Goal: Information Seeking & Learning: Learn about a topic

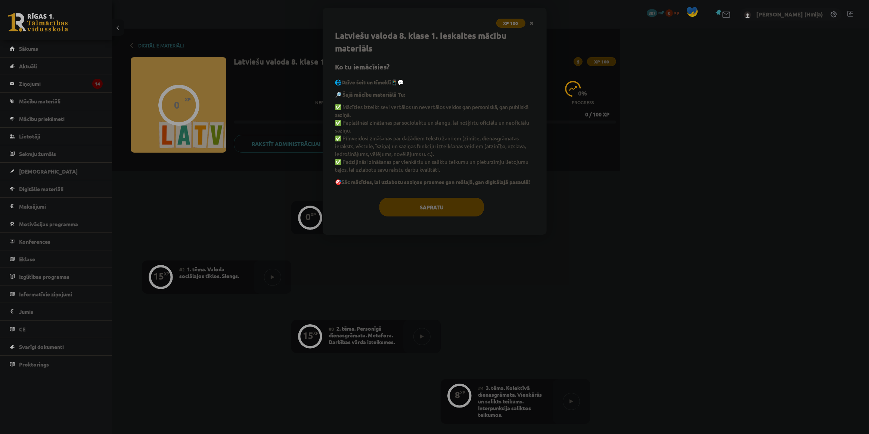
click at [530, 22] on icon "Close" at bounding box center [532, 23] width 4 height 5
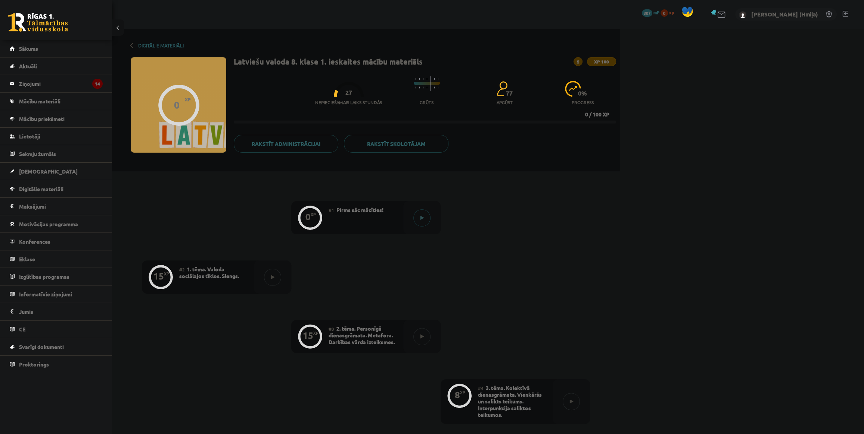
click at [431, 217] on div at bounding box center [421, 217] width 37 height 33
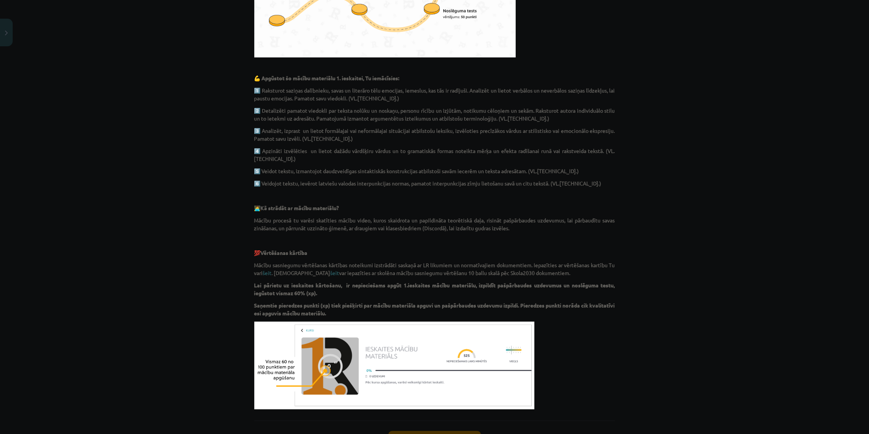
scroll to position [400, 0]
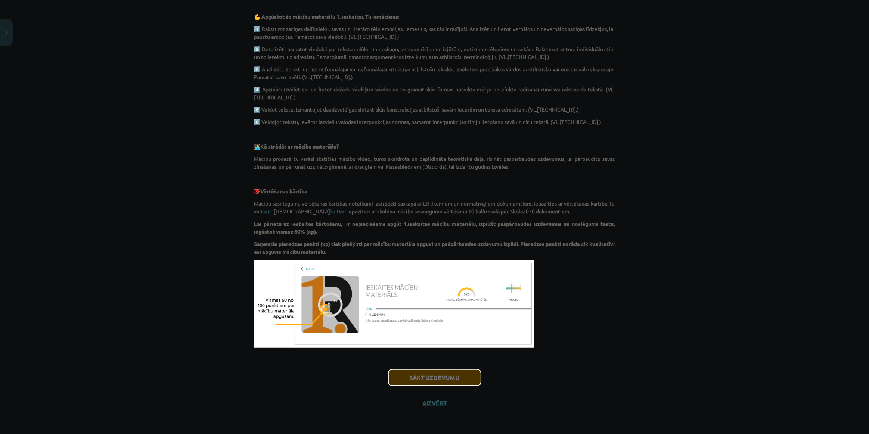
click at [453, 373] on button "Sākt uzdevumu" at bounding box center [434, 378] width 93 height 16
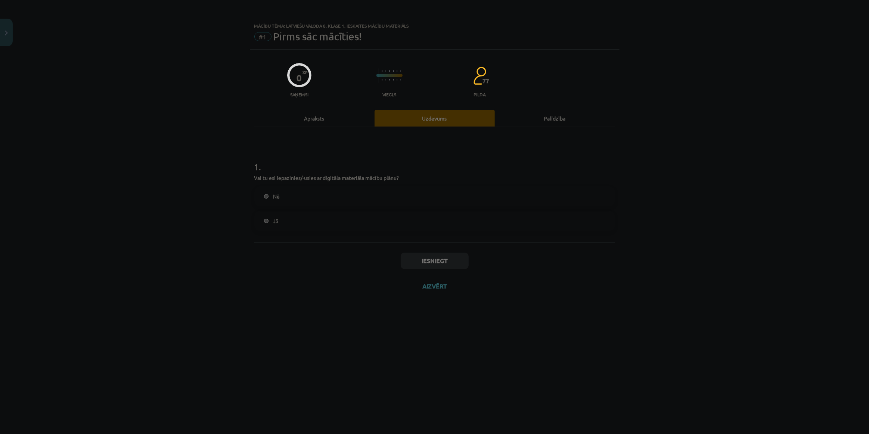
click at [359, 207] on div "Nē Jā" at bounding box center [434, 208] width 361 height 45
click at [329, 195] on label "Nē" at bounding box center [434, 196] width 359 height 19
click at [437, 258] on button "Iesniegt" at bounding box center [434, 261] width 68 height 16
click at [437, 264] on button "Iesniegt" at bounding box center [434, 261] width 68 height 16
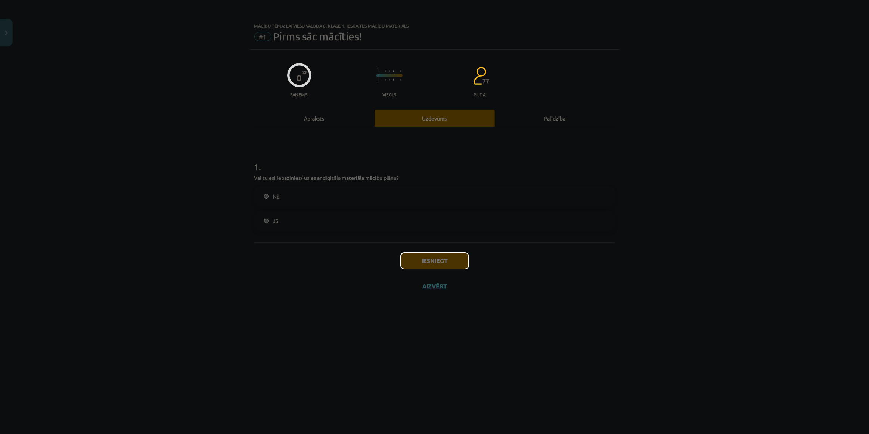
click at [437, 264] on button "Iesniegt" at bounding box center [434, 261] width 68 height 16
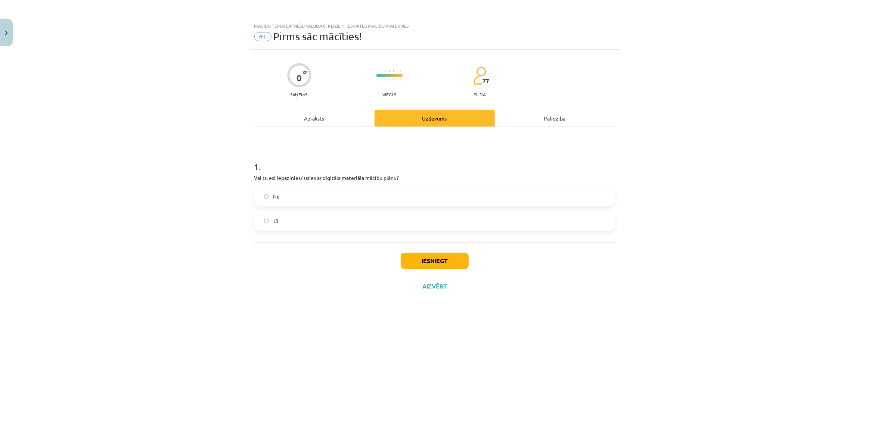
drag, startPoint x: 799, startPoint y: 54, endPoint x: 765, endPoint y: 71, distance: 37.7
click at [799, 54] on div "Mācību tēma: Latviešu valoda 8. klase 1. ieskaites mācību materiāls #1 Pirms sā…" at bounding box center [434, 217] width 869 height 434
click at [418, 223] on label "Jā" at bounding box center [434, 221] width 359 height 19
click at [428, 259] on button "Iesniegt" at bounding box center [434, 261] width 68 height 16
click at [439, 290] on div "Iesniegt Aizvērt" at bounding box center [434, 268] width 361 height 52
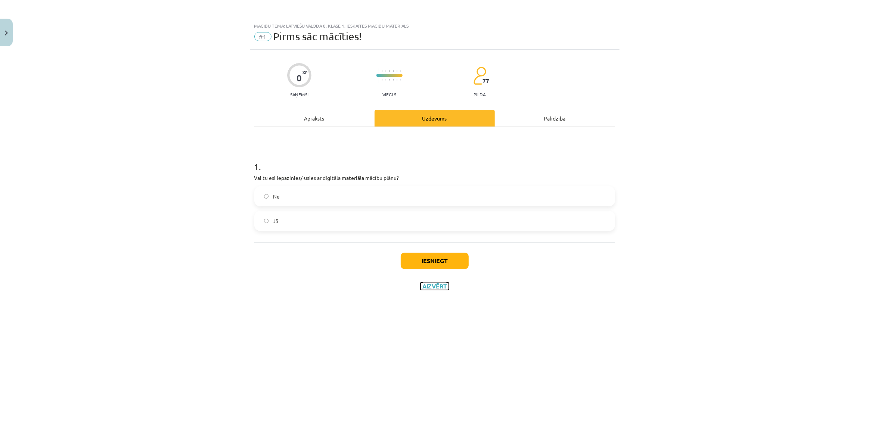
click at [437, 285] on button "Aizvērt" at bounding box center [434, 286] width 28 height 7
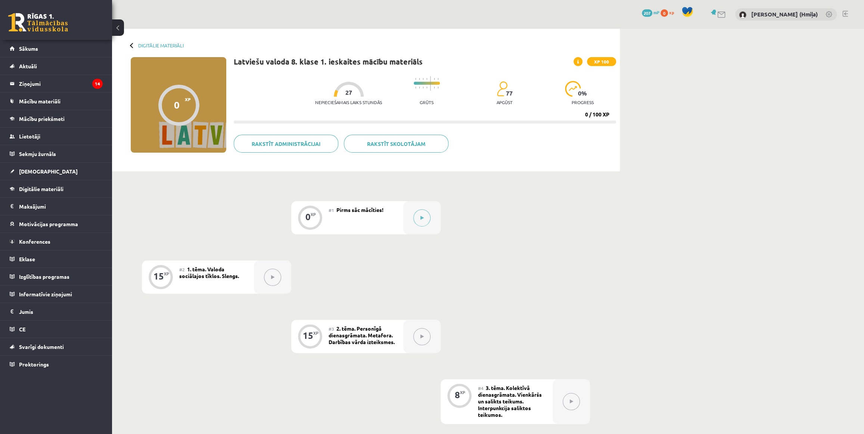
click at [275, 279] on button at bounding box center [272, 277] width 17 height 17
click at [425, 215] on button at bounding box center [421, 217] width 17 height 17
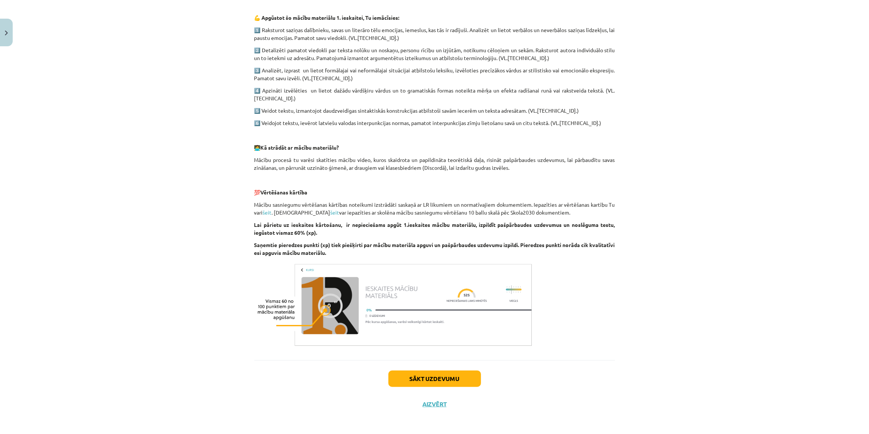
scroll to position [400, 0]
click at [435, 371] on button "Sākt uzdevumu" at bounding box center [434, 378] width 93 height 16
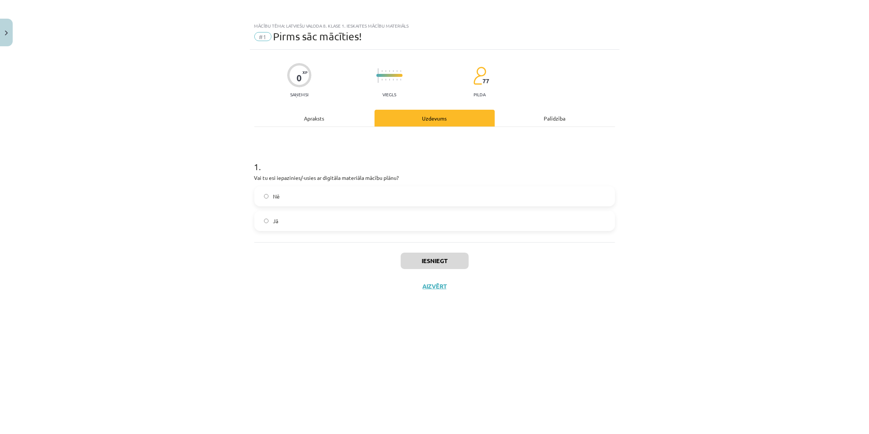
click at [387, 200] on label "Nē" at bounding box center [434, 196] width 359 height 19
click at [425, 264] on button "Iesniegt" at bounding box center [434, 261] width 68 height 16
click at [774, 159] on div "Mācību tēma: Latviešu valoda 8. klase 1. ieskaites mācību materiāls #1 Pirms sā…" at bounding box center [434, 217] width 869 height 434
click at [446, 265] on button "Iesniegt" at bounding box center [434, 261] width 68 height 16
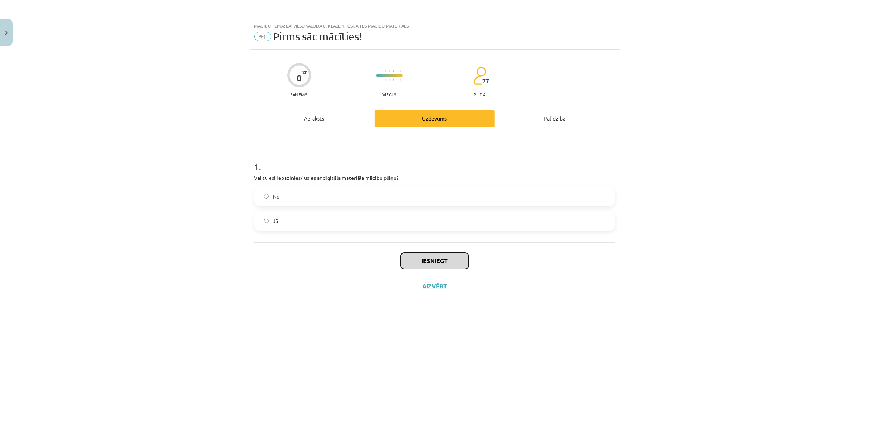
click at [446, 265] on button "Iesniegt" at bounding box center [434, 261] width 68 height 16
click at [430, 256] on button "Iesniegt" at bounding box center [434, 261] width 68 height 16
click at [468, 385] on div "0 XP Saņemsi Viegls 77 pilda Apraksts Uzdevums Palīdzība 1 . Vai tu esi iepazin…" at bounding box center [435, 233] width 370 height 366
click at [440, 252] on div "Iesniegt Aizvērt" at bounding box center [434, 268] width 361 height 52
click at [440, 261] on button "Iesniegt" at bounding box center [434, 261] width 68 height 16
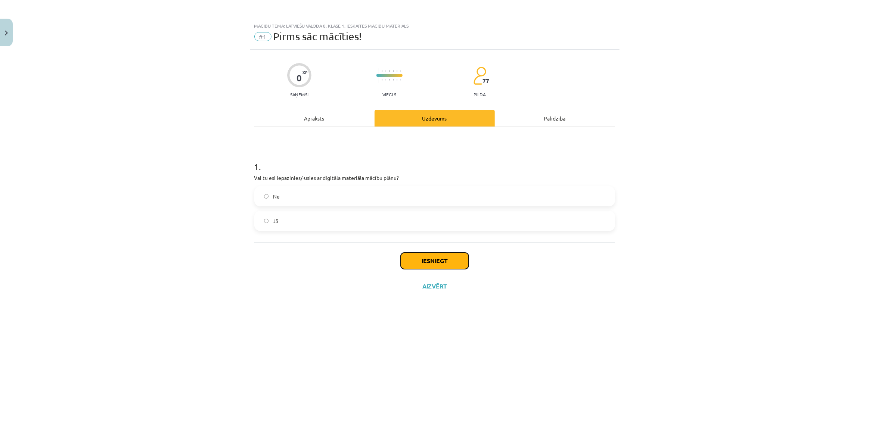
click at [440, 261] on button "Iesniegt" at bounding box center [434, 261] width 68 height 16
click at [317, 120] on div "Apraksts" at bounding box center [314, 118] width 120 height 17
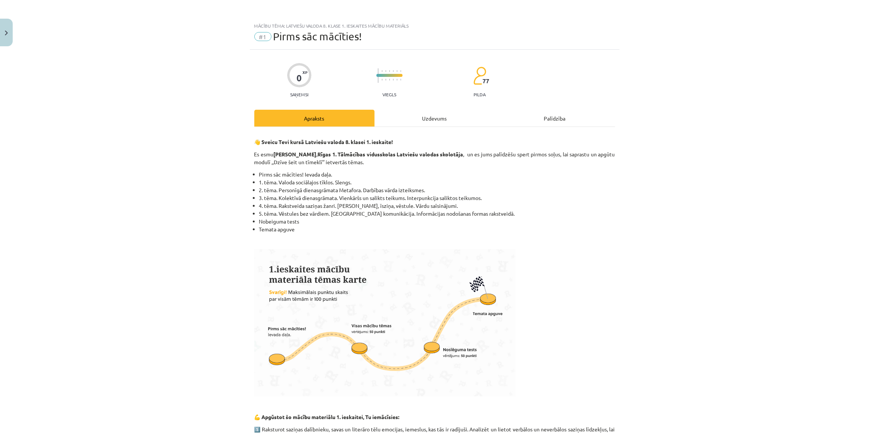
click at [427, 123] on div "Uzdevums" at bounding box center [434, 118] width 120 height 17
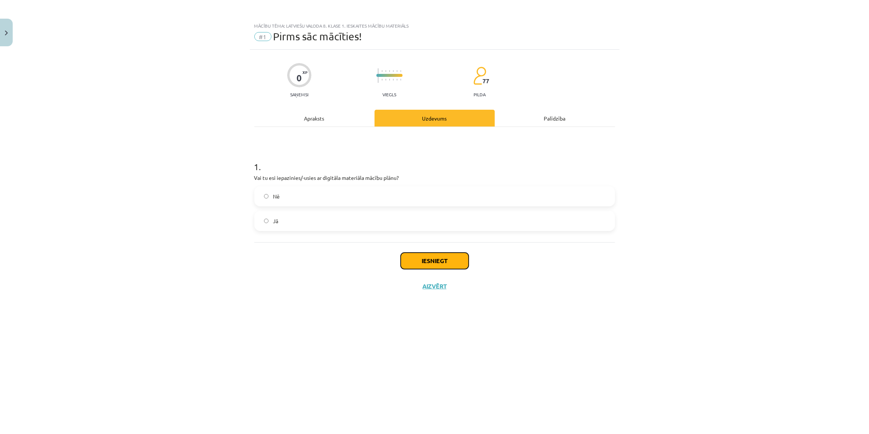
click at [424, 256] on button "Iesniegt" at bounding box center [434, 261] width 68 height 16
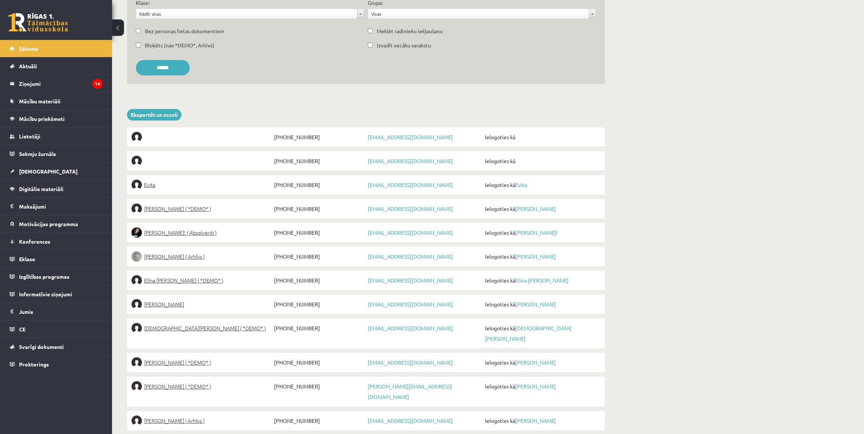
scroll to position [115, 0]
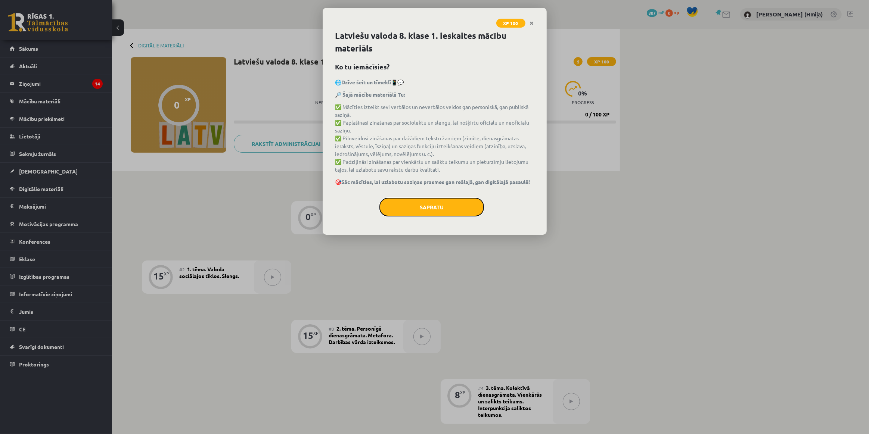
click at [417, 206] on button "Sapratu" at bounding box center [431, 207] width 105 height 19
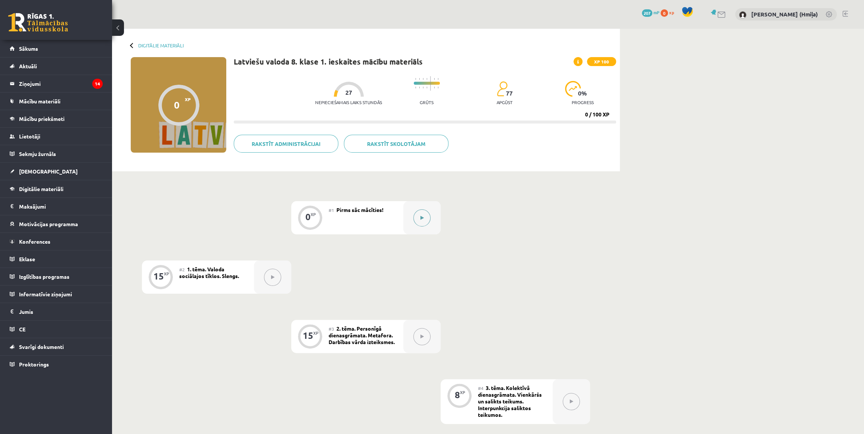
click at [426, 217] on button at bounding box center [421, 217] width 17 height 17
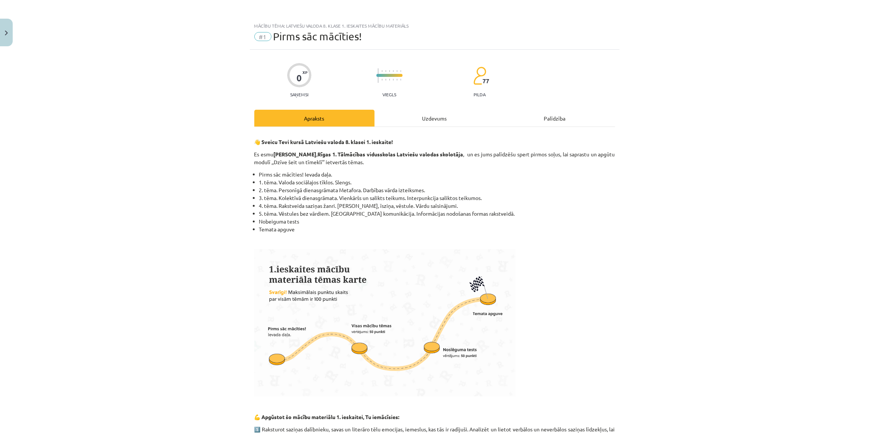
click at [431, 123] on div "Uzdevums" at bounding box center [434, 118] width 120 height 17
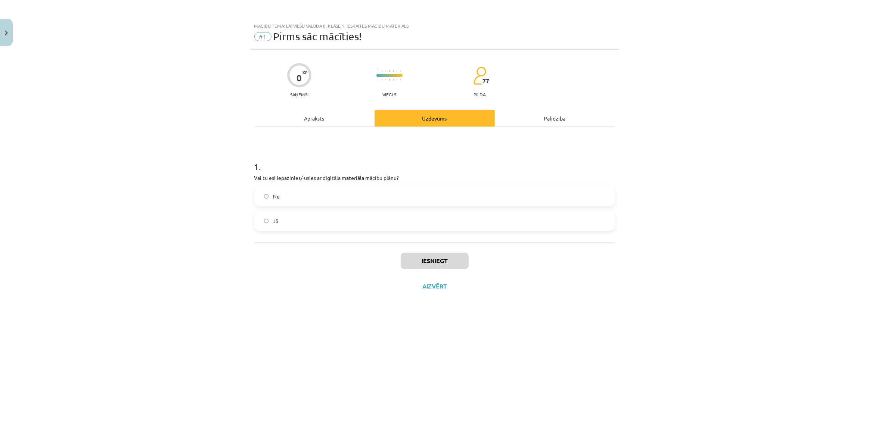
click at [403, 209] on div "Nē Jā" at bounding box center [434, 208] width 361 height 45
click at [404, 202] on label "Nē" at bounding box center [434, 196] width 359 height 19
click at [437, 256] on button "Iesniegt" at bounding box center [434, 261] width 68 height 16
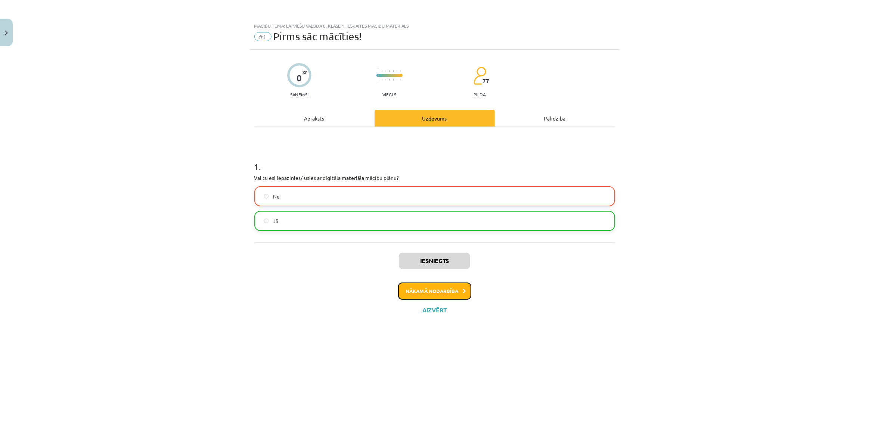
click at [412, 284] on button "Nākamā nodarbība" at bounding box center [434, 291] width 73 height 17
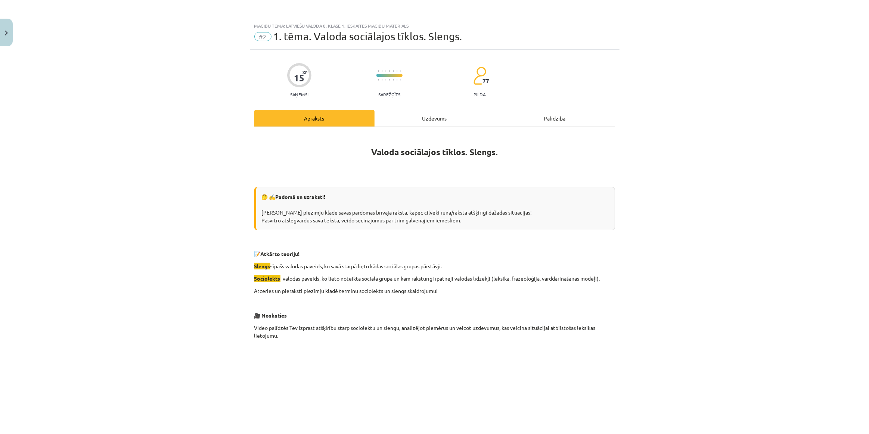
drag, startPoint x: 819, startPoint y: 224, endPoint x: 749, endPoint y: 220, distance: 70.3
click at [819, 224] on div "Mācību tēma: Latviešu valoda 8. klase 1. ieskaites mācību materiāls #2 1. tēma.…" at bounding box center [434, 217] width 869 height 434
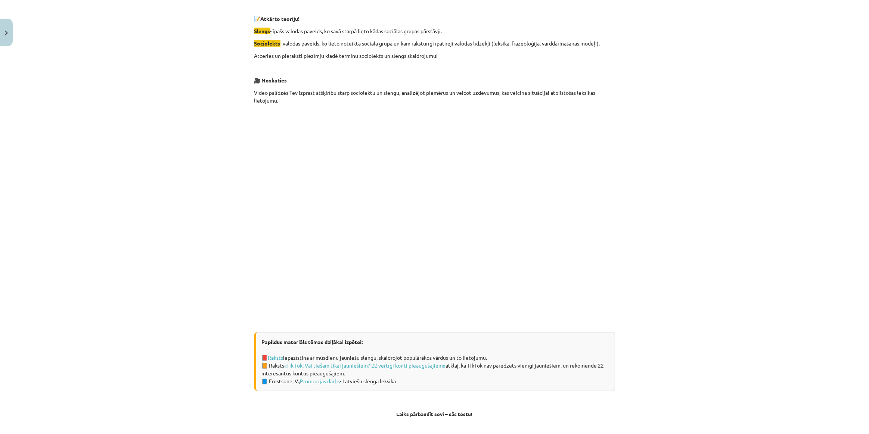
scroll to position [302, 0]
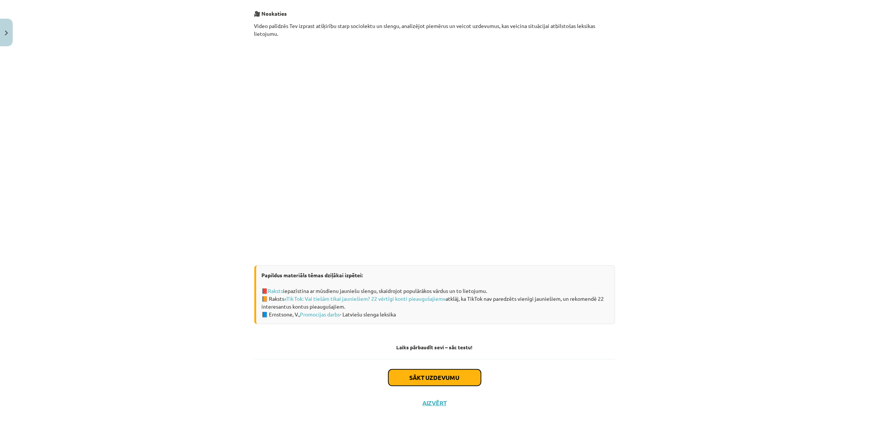
click at [429, 375] on button "Sākt uzdevumu" at bounding box center [434, 378] width 93 height 16
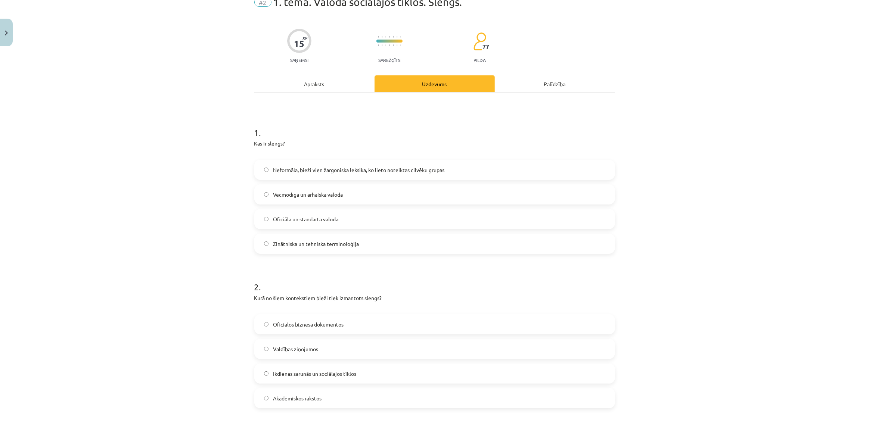
scroll to position [19, 0]
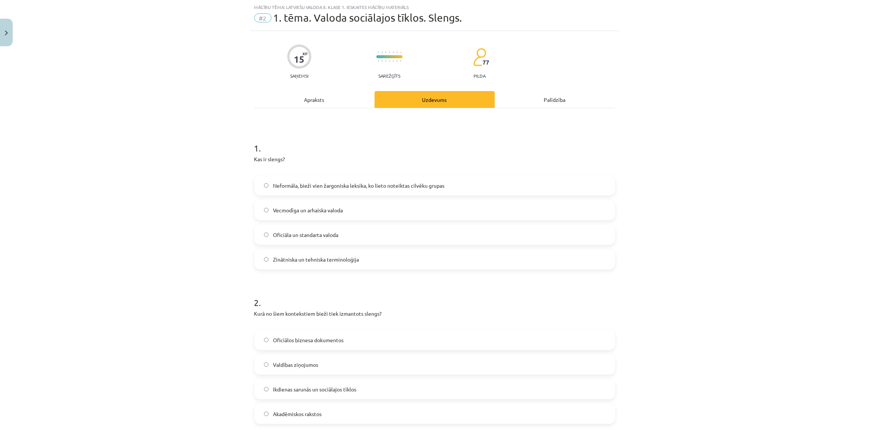
click at [309, 209] on span "Vecmodīga un arhaiska valoda" at bounding box center [308, 210] width 70 height 8
click at [324, 343] on span "Oficiālos biznesa dokumentos" at bounding box center [308, 340] width 71 height 8
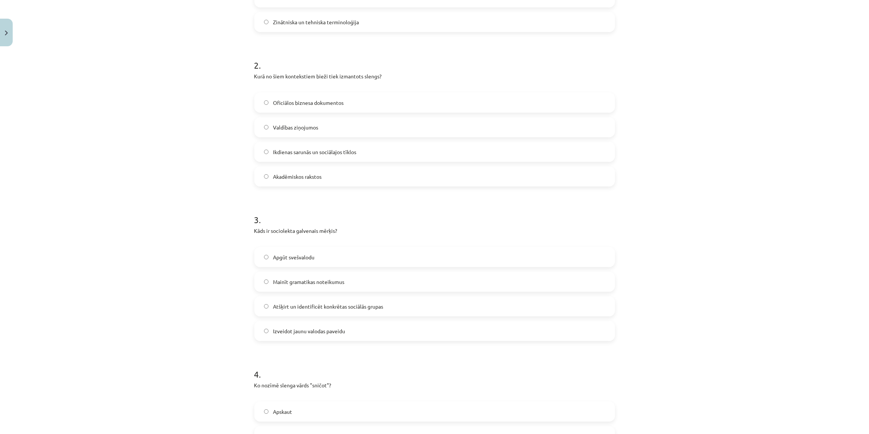
click at [328, 309] on span "Atšķirt un identificēt konkrētas sociālās grupas" at bounding box center [328, 307] width 110 height 8
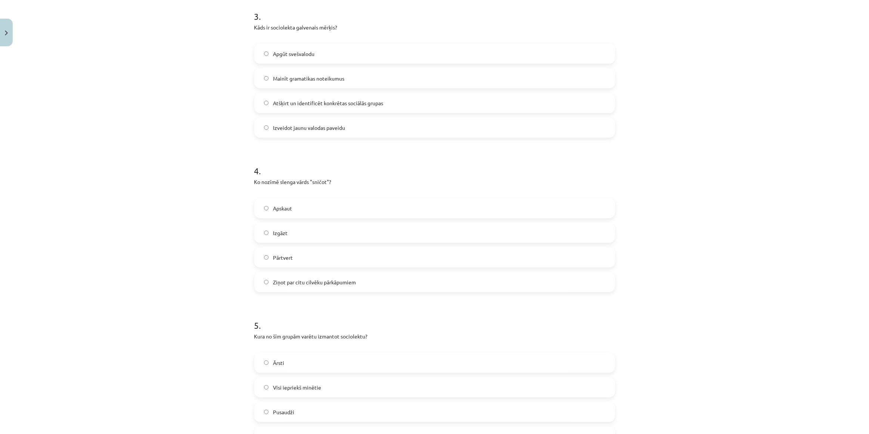
click at [328, 309] on h1 "5 ." at bounding box center [434, 318] width 361 height 23
click at [327, 290] on label "Ziņot par citu cilvēku pārkāpumiem" at bounding box center [434, 282] width 359 height 19
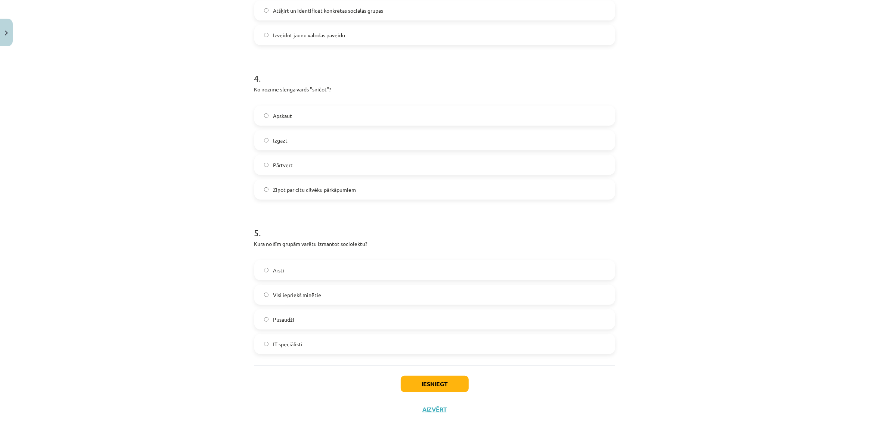
scroll to position [558, 0]
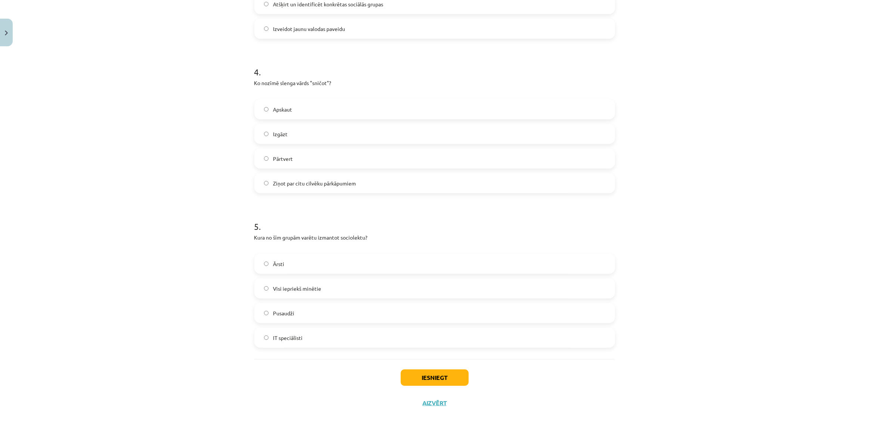
click at [327, 290] on label "Visi iepriekš minētie" at bounding box center [434, 288] width 359 height 19
click at [435, 367] on div "Iesniegt Aizvērt" at bounding box center [434, 385] width 361 height 52
click at [437, 373] on button "Iesniegt" at bounding box center [434, 378] width 68 height 16
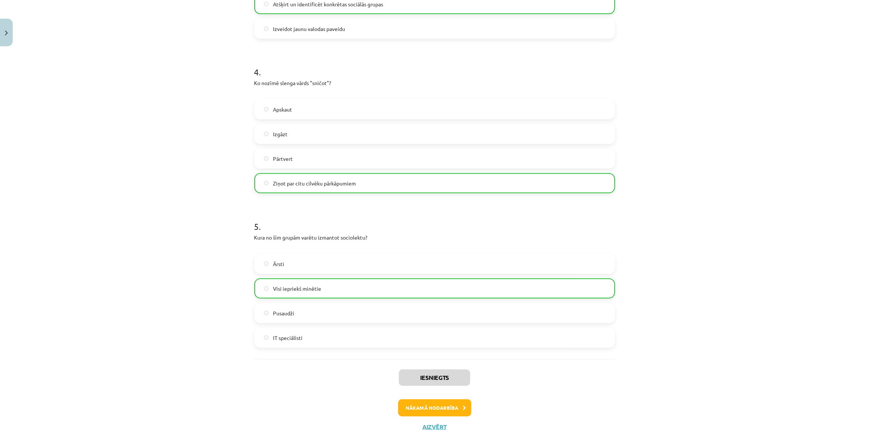
click at [809, 280] on div "Mācību tēma: Latviešu valoda 8. klase 1. ieskaites mācību materiāls #2 1. tēma.…" at bounding box center [434, 217] width 869 height 434
click at [432, 407] on button "Nākamā nodarbība" at bounding box center [434, 407] width 73 height 17
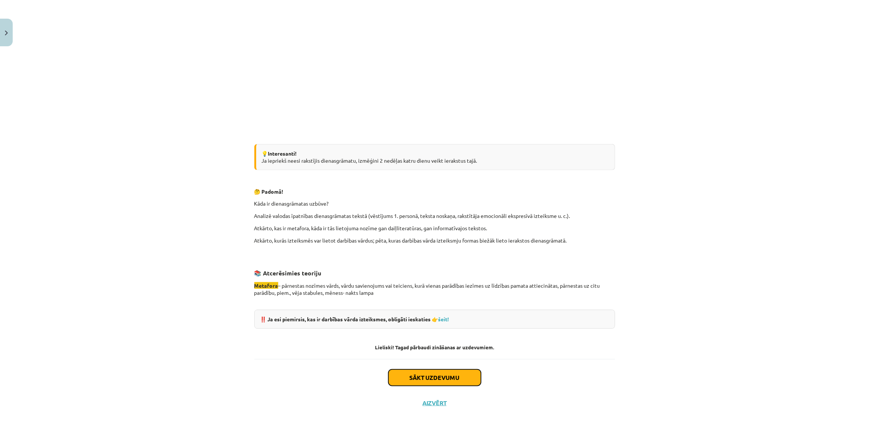
click at [436, 381] on button "Sākt uzdevumu" at bounding box center [434, 378] width 93 height 16
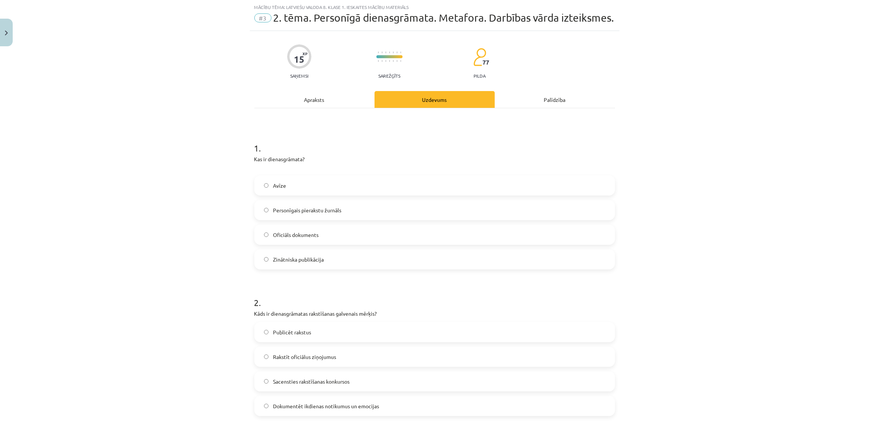
click at [322, 217] on label "Personīgais pierakstu žurnāls" at bounding box center [434, 210] width 359 height 19
click at [322, 337] on label "Publicēt rakstus" at bounding box center [434, 332] width 359 height 19
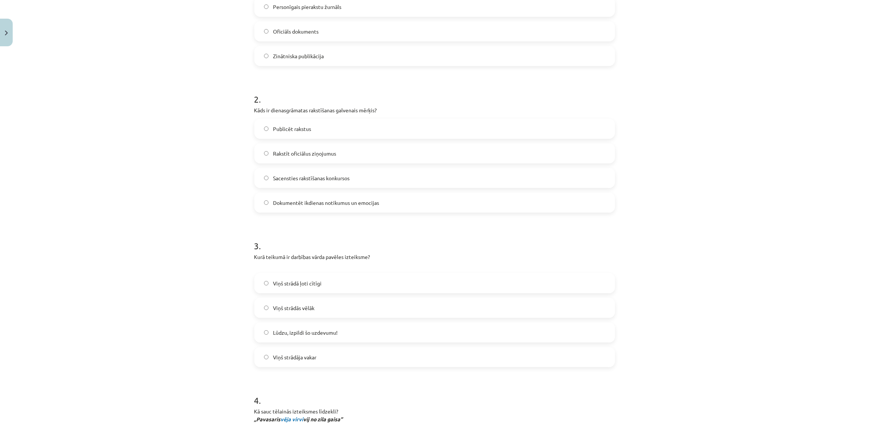
click at [323, 335] on span "Lūdzu, izpildi šo uzdevumu!" at bounding box center [305, 333] width 65 height 8
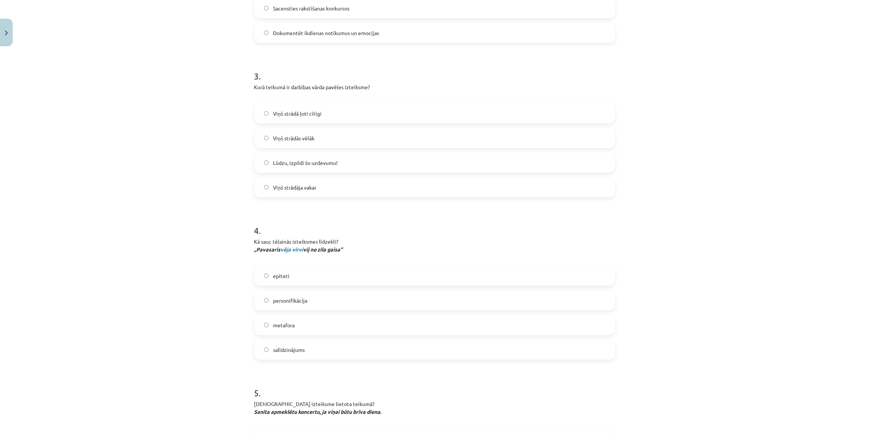
click at [323, 335] on div "epiteti personifikācija metafora salīdzinājums" at bounding box center [434, 313] width 361 height 94
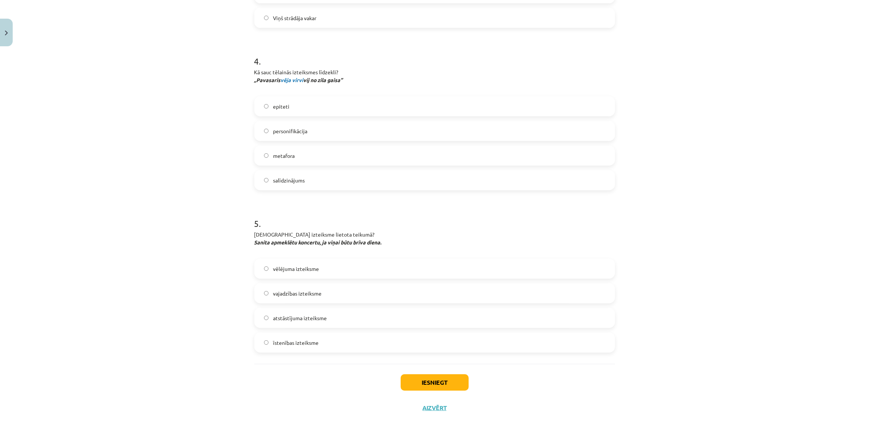
click at [314, 181] on label "salīdzinājums" at bounding box center [434, 180] width 359 height 19
click at [320, 271] on label "vēlējuma izteiksme" at bounding box center [434, 268] width 359 height 19
click at [434, 382] on button "Iesniegt" at bounding box center [434, 382] width 68 height 16
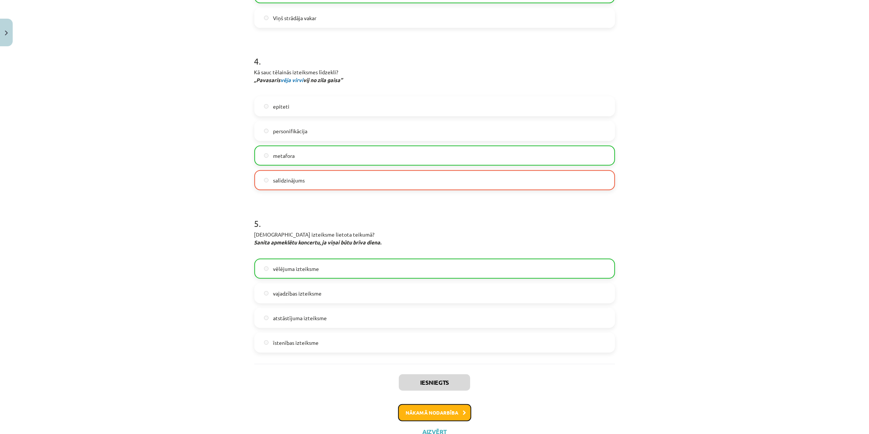
click at [436, 412] on button "Nākamā nodarbība" at bounding box center [434, 412] width 73 height 17
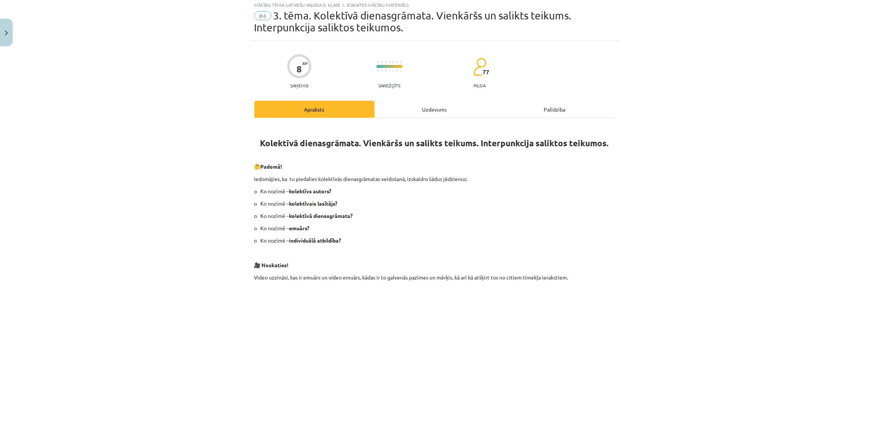
scroll to position [19, 0]
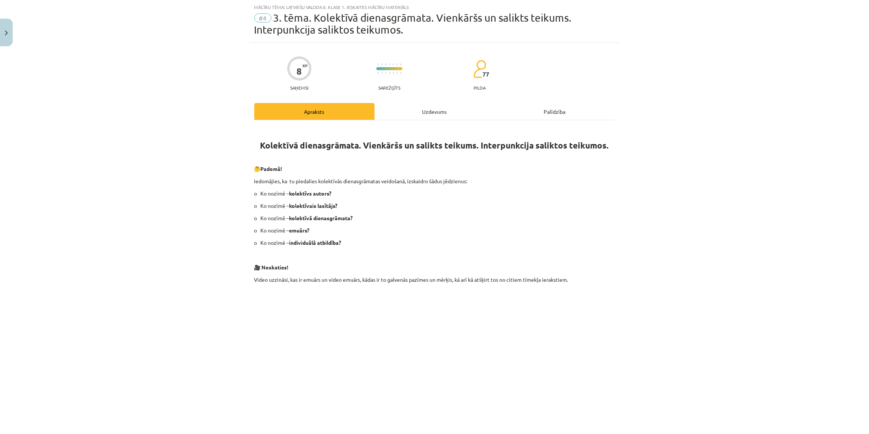
click at [432, 108] on div "Uzdevums" at bounding box center [434, 111] width 120 height 17
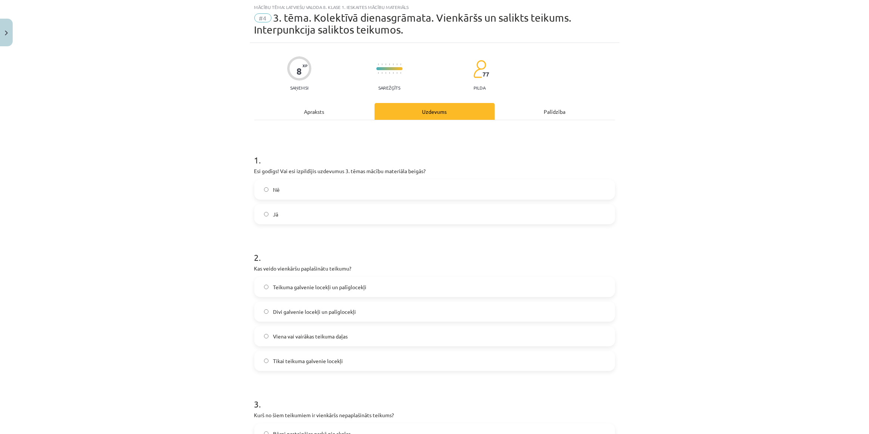
click at [332, 189] on label "Nē" at bounding box center [434, 189] width 359 height 19
click at [336, 314] on span "Divi galvenie locekļi un palīglocekļi" at bounding box center [314, 312] width 83 height 8
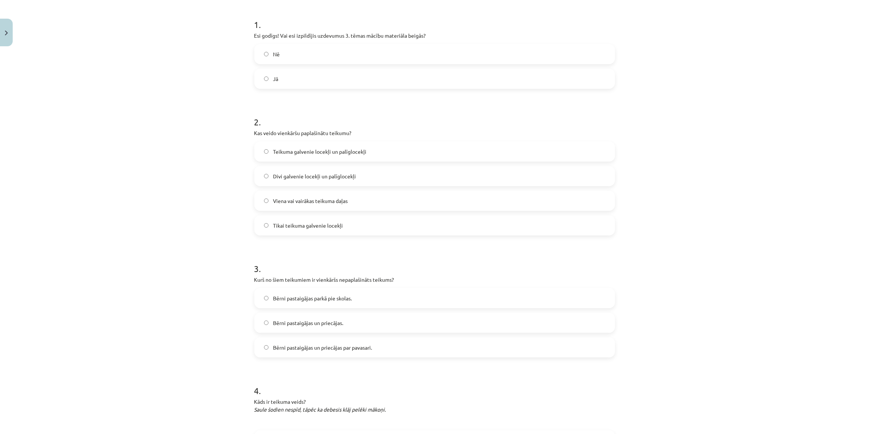
click at [336, 316] on label "Bērni pastaigājas un priecājas." at bounding box center [434, 323] width 359 height 19
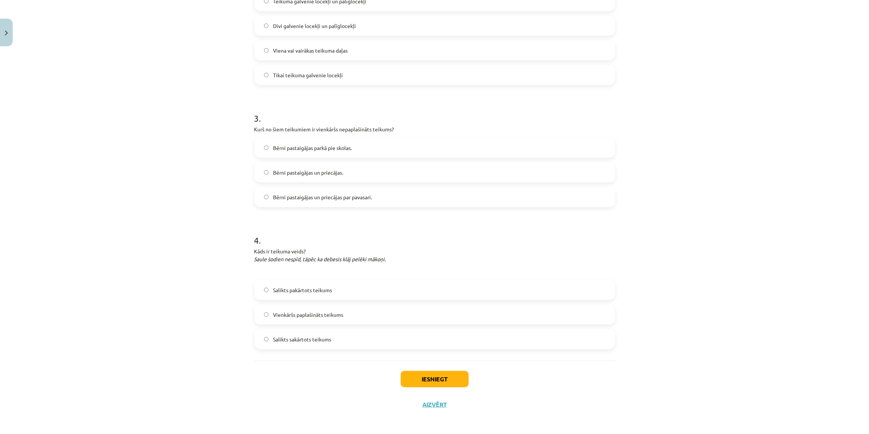
scroll to position [306, 0]
click at [336, 316] on span "Vienkāršs paplašināts teikums" at bounding box center [308, 313] width 70 height 8
click at [434, 375] on button "Iesniegt" at bounding box center [434, 378] width 68 height 16
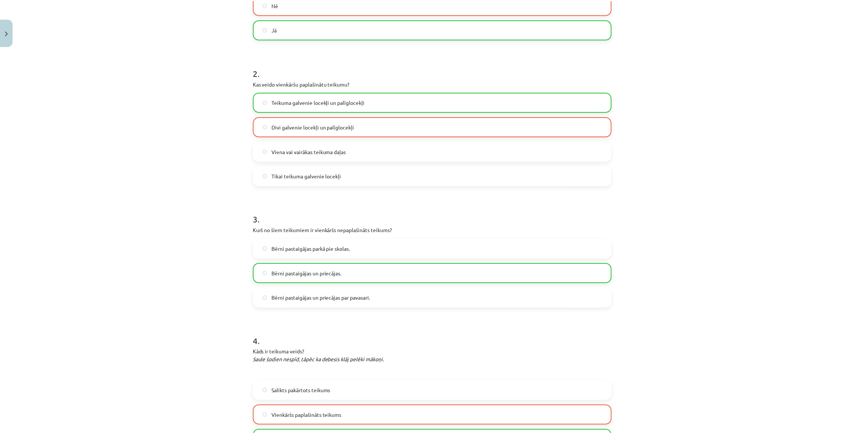
scroll to position [330, 0]
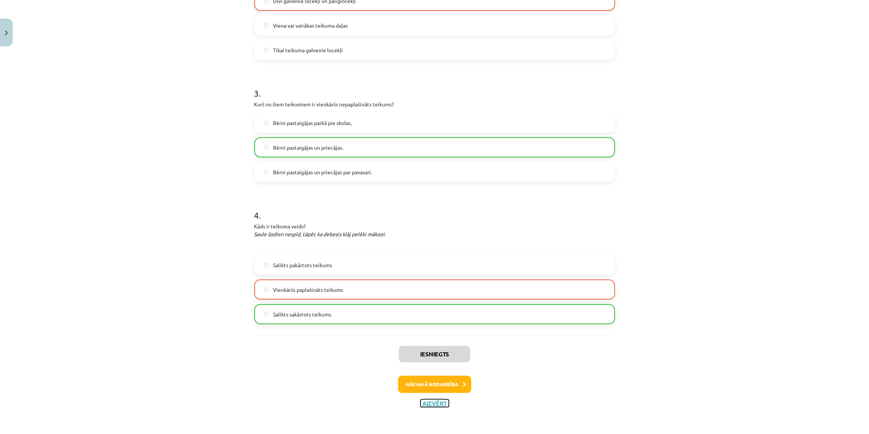
click at [433, 401] on button "Aizvērt" at bounding box center [434, 403] width 28 height 7
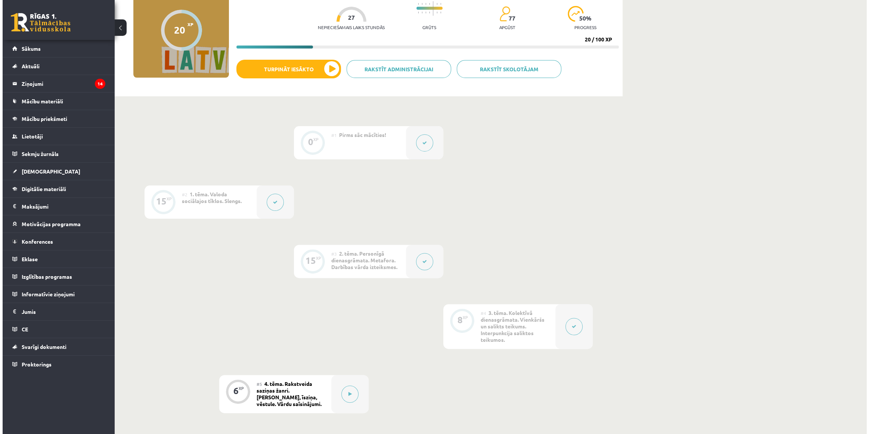
scroll to position [68, 0]
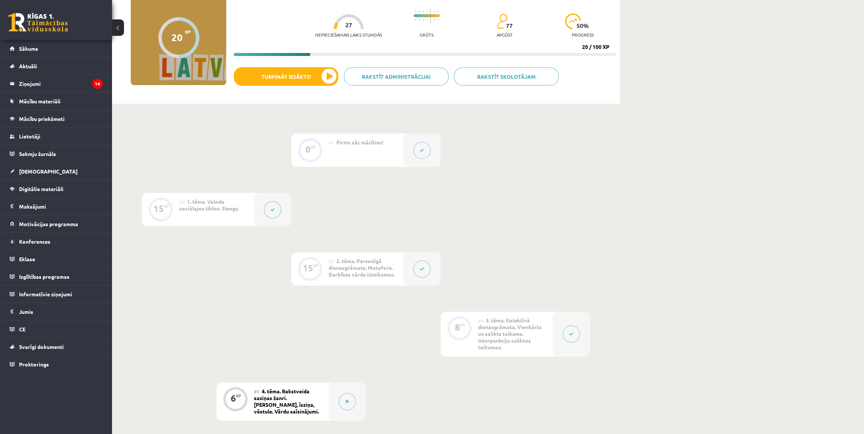
click at [431, 265] on div at bounding box center [421, 268] width 37 height 33
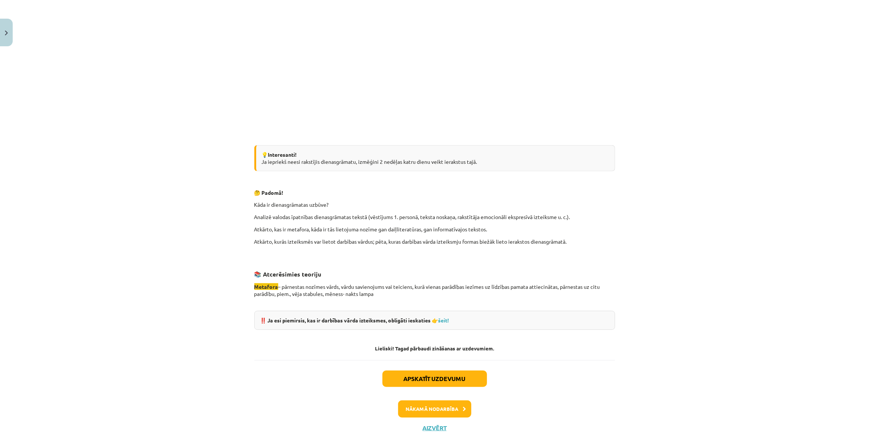
scroll to position [543, 0]
click at [446, 320] on link "šeit!" at bounding box center [443, 320] width 11 height 7
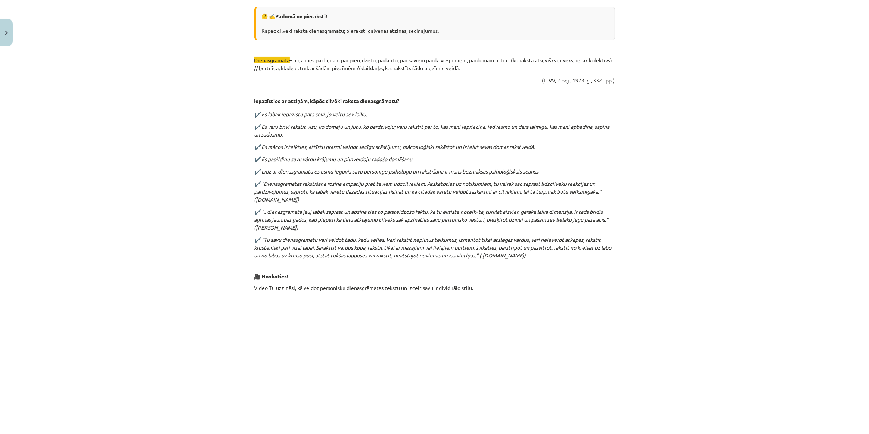
scroll to position [0, 0]
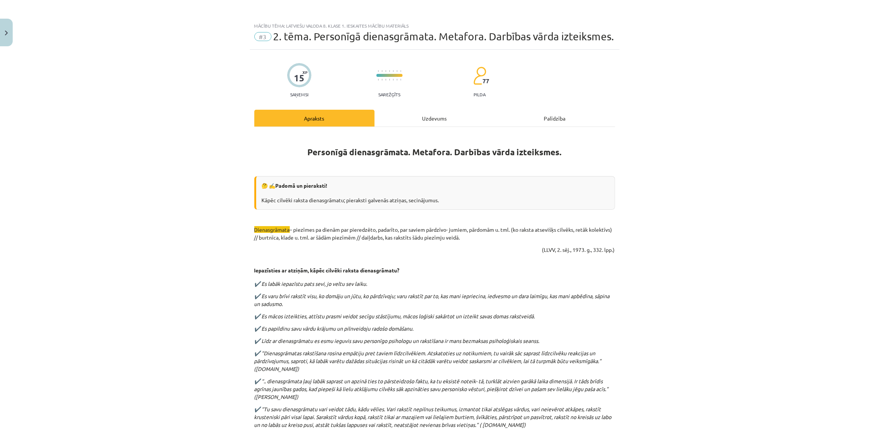
drag, startPoint x: 464, startPoint y: 384, endPoint x: 467, endPoint y: 294, distance: 89.2
click at [464, 384] on p "✔️ “.. dienasgrāmata ļauj labāk saprast un apzinā ties to pārsteidzošo faktu, k…" at bounding box center [434, 389] width 361 height 24
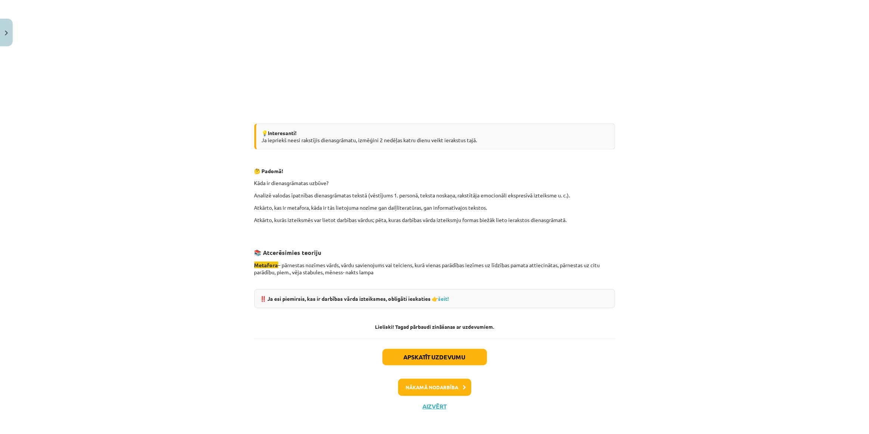
scroll to position [567, 0]
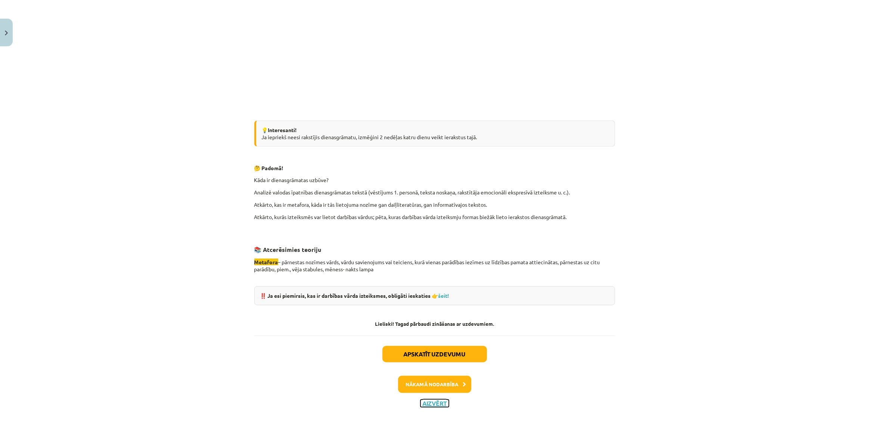
click at [426, 403] on button "Aizvērt" at bounding box center [434, 403] width 28 height 7
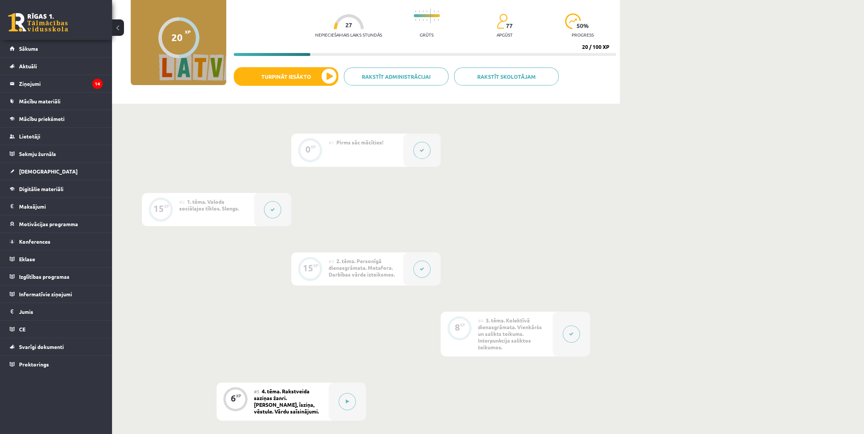
click at [571, 332] on icon at bounding box center [571, 334] width 4 height 4
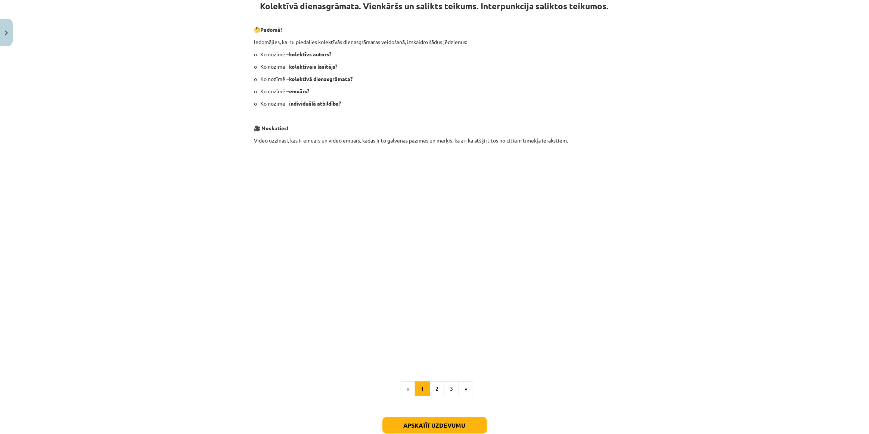
scroll to position [25, 0]
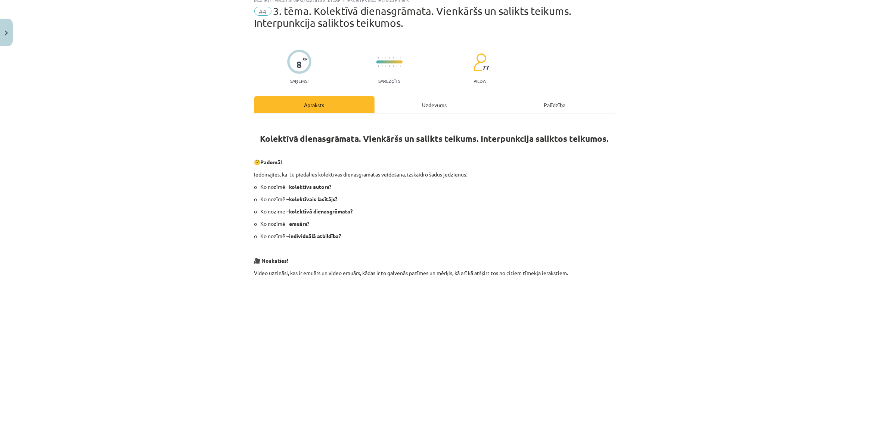
drag, startPoint x: 793, startPoint y: 144, endPoint x: 776, endPoint y: 138, distance: 17.8
click at [793, 144] on div "Mācību tēma: Latviešu valoda 8. klase 1. ieskaites mācību materiāls #4 3. tēma.…" at bounding box center [434, 217] width 869 height 434
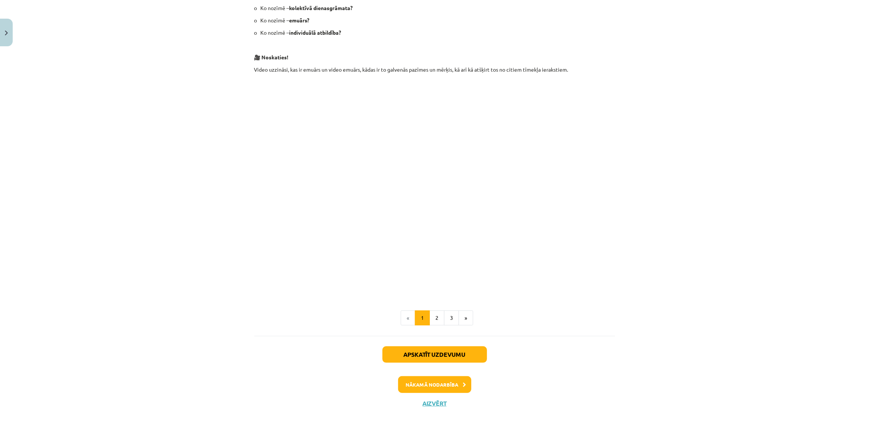
drag, startPoint x: 160, startPoint y: 273, endPoint x: 182, endPoint y: 287, distance: 25.8
click at [160, 273] on div "Mācību tēma: Latviešu valoda 8. klase 1. ieskaites mācību materiāls #4 3. tēma.…" at bounding box center [434, 217] width 869 height 434
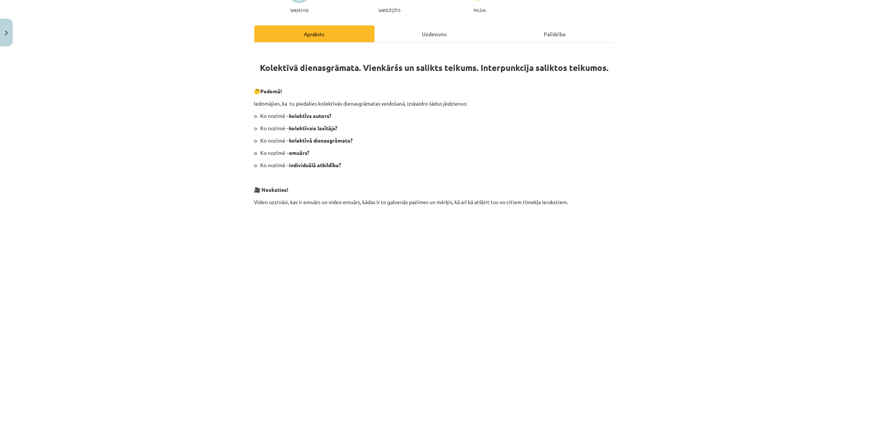
scroll to position [102, 0]
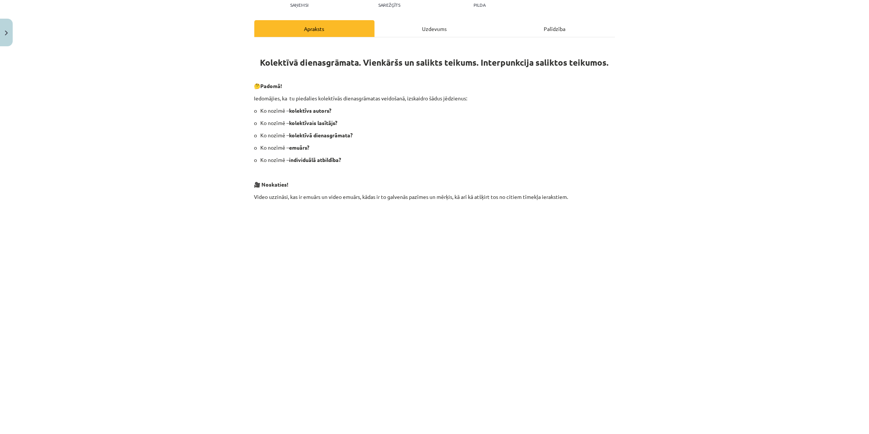
click at [112, 211] on div "Mācību tēma: Latviešu valoda 8. klase 1. ieskaites mācību materiāls #4 3. tēma.…" at bounding box center [434, 217] width 869 height 434
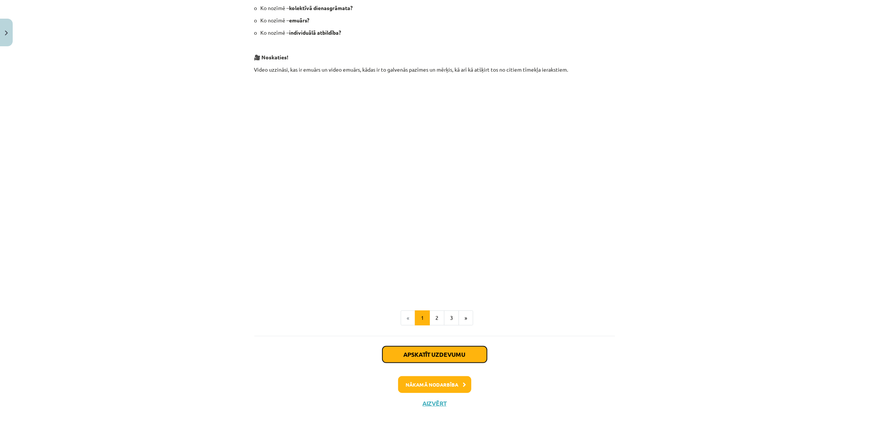
click at [437, 353] on button "Apskatīt uzdevumu" at bounding box center [434, 354] width 105 height 16
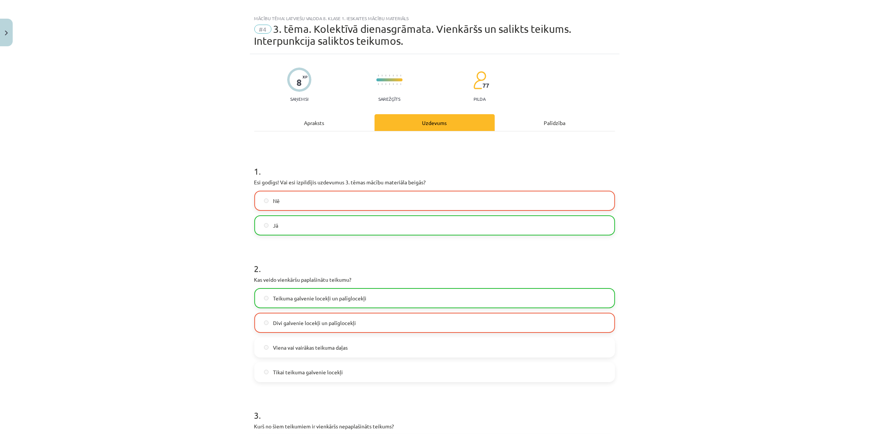
scroll to position [0, 0]
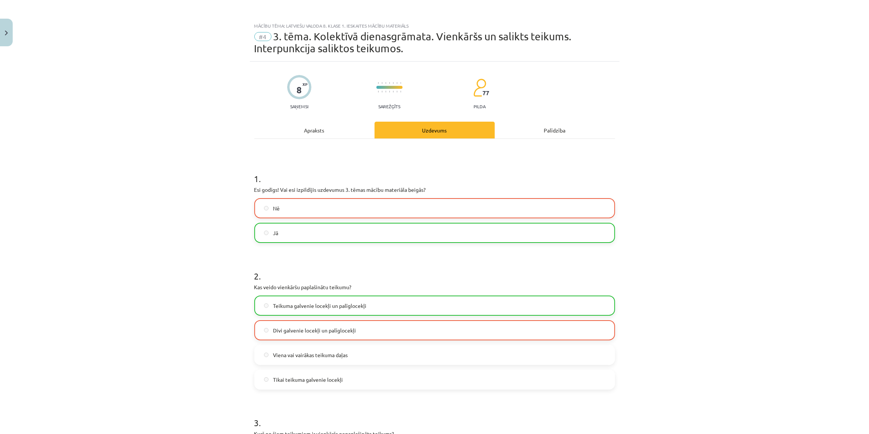
click at [552, 123] on div "Palīdzība" at bounding box center [555, 130] width 120 height 17
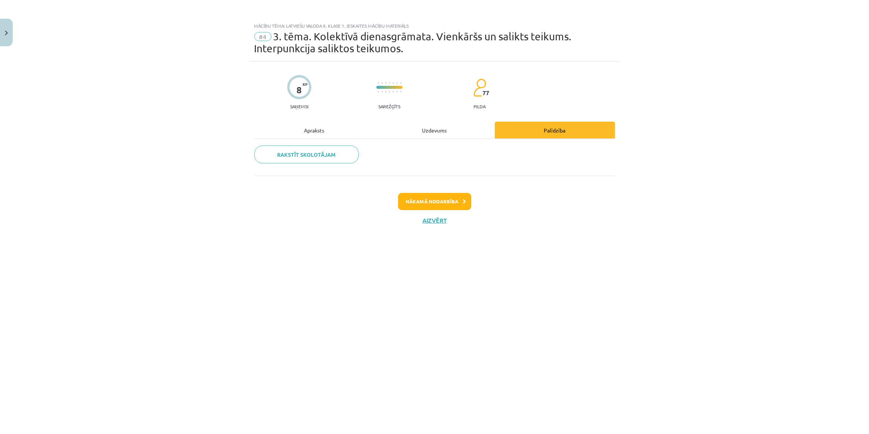
click at [329, 123] on div "Apraksts" at bounding box center [314, 130] width 120 height 17
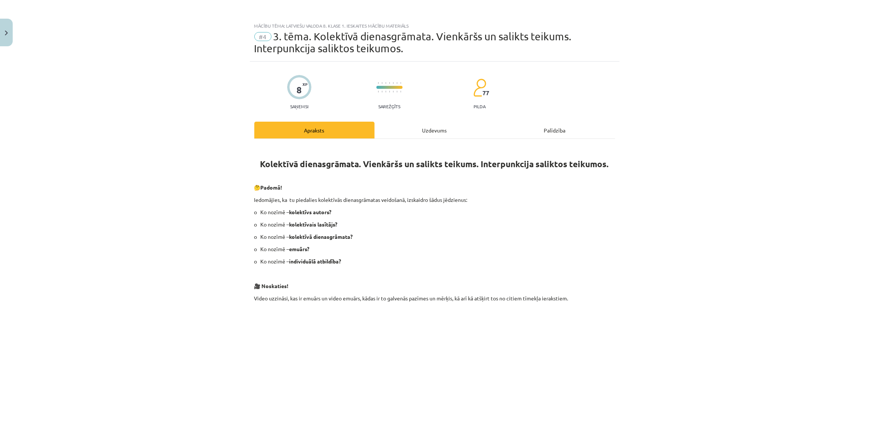
click at [447, 146] on h1 "Kolektīvā dienasgrāmata. Vienkāršs un salikts teikums. Interpunkcija saliktos t…" at bounding box center [434, 158] width 361 height 24
click at [445, 129] on div "Uzdevums" at bounding box center [434, 130] width 120 height 17
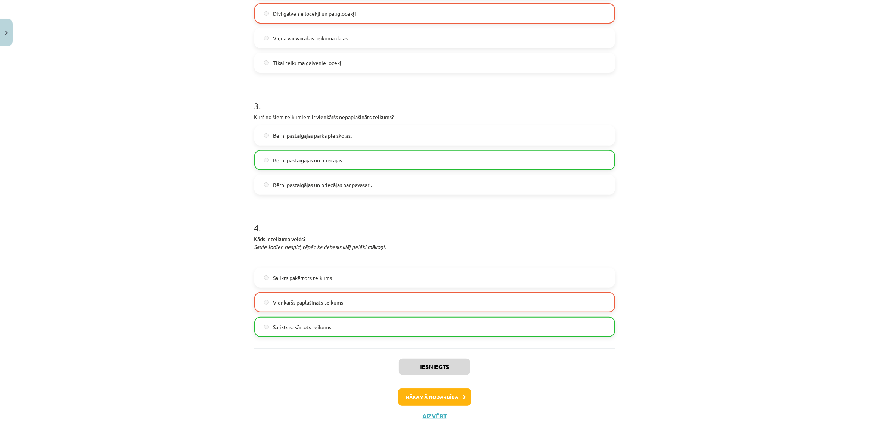
scroll to position [330, 0]
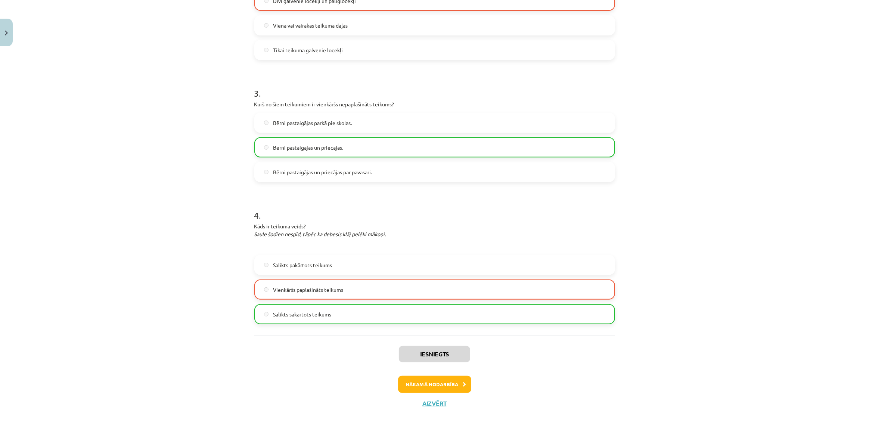
drag, startPoint x: 794, startPoint y: 177, endPoint x: 774, endPoint y: 181, distance: 21.1
click at [794, 177] on div "Mācību tēma: Latviešu valoda 8. klase 1. ieskaites mācību materiāls #4 3. tēma.…" at bounding box center [434, 217] width 869 height 434
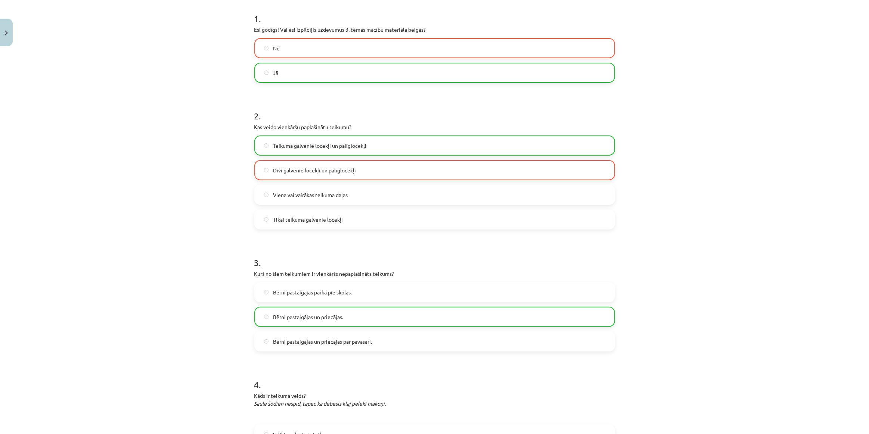
scroll to position [0, 0]
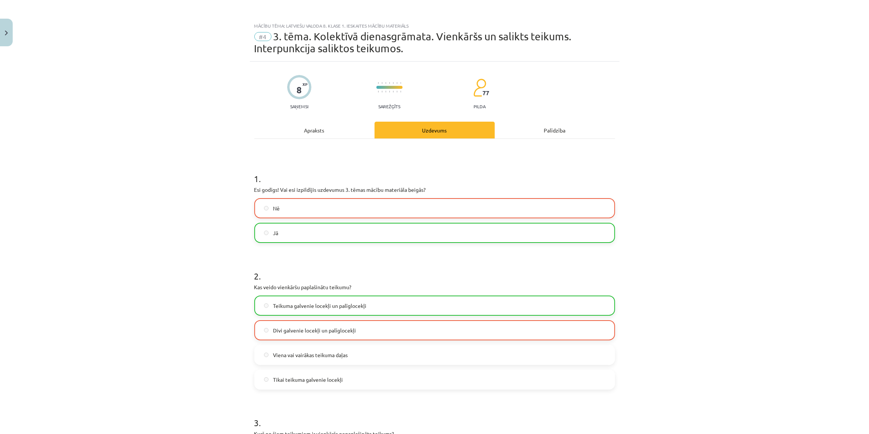
click at [326, 134] on div "Apraksts" at bounding box center [314, 130] width 120 height 17
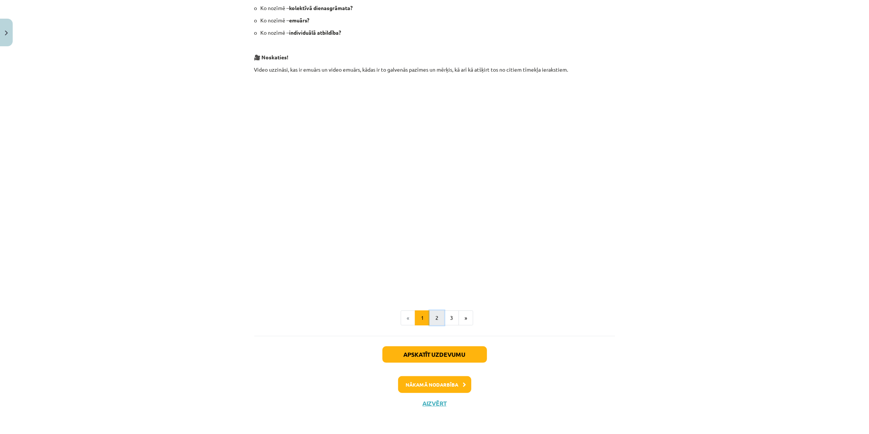
click at [436, 316] on button "2" at bounding box center [436, 318] width 15 height 15
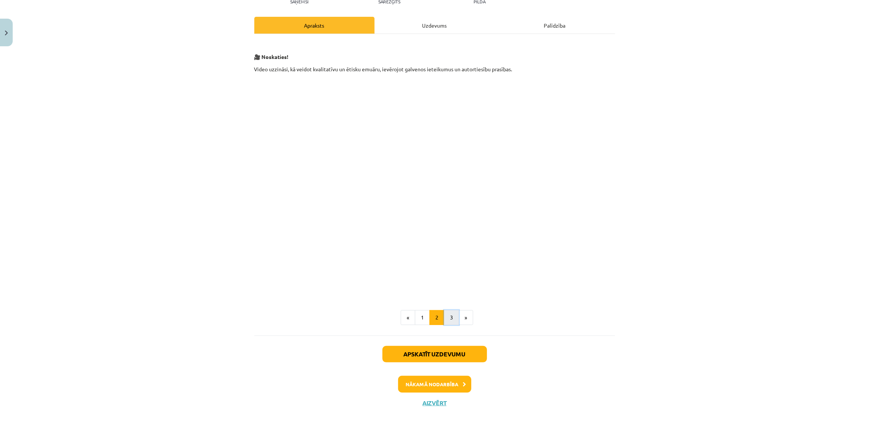
click at [444, 318] on button "3" at bounding box center [451, 317] width 15 height 15
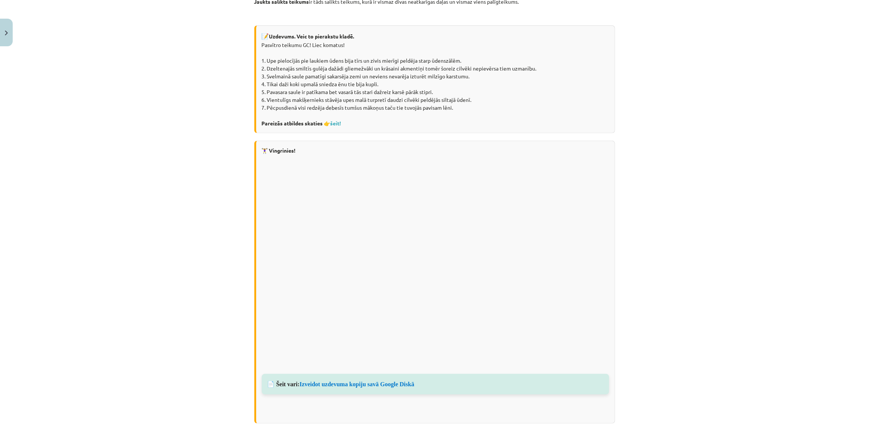
scroll to position [309, 0]
click at [360, 384] on link "Izveidot uzdevuma kopiju savā Google Diskā" at bounding box center [356, 383] width 115 height 6
click at [121, 326] on div "Mācību tēma: Latviešu valoda 8. klase 1. ieskaites mācību materiāls #4 3. tēma.…" at bounding box center [434, 217] width 869 height 434
click at [358, 381] on link "Izveidot uzdevuma kopiju savā Google Diskā" at bounding box center [356, 383] width 115 height 6
drag, startPoint x: 18, startPoint y: 178, endPoint x: 18, endPoint y: 183, distance: 4.5
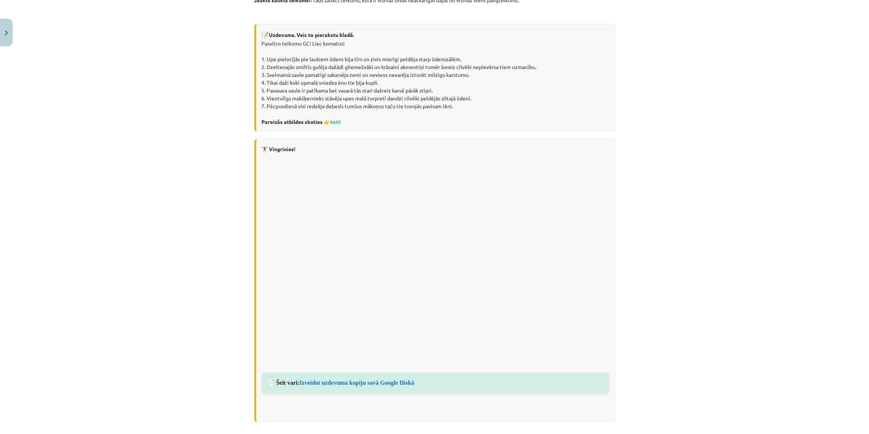
click at [18, 178] on div "Mācību tēma: Latviešu valoda 8. klase 1. ieskaites mācību materiāls #4 3. tēma.…" at bounding box center [434, 217] width 869 height 434
click at [752, 242] on div "Mācību tēma: Latviešu valoda 8. klase 1. ieskaites mācību materiāls #4 3. tēma.…" at bounding box center [434, 217] width 869 height 434
